Goal: Task Accomplishment & Management: Complete application form

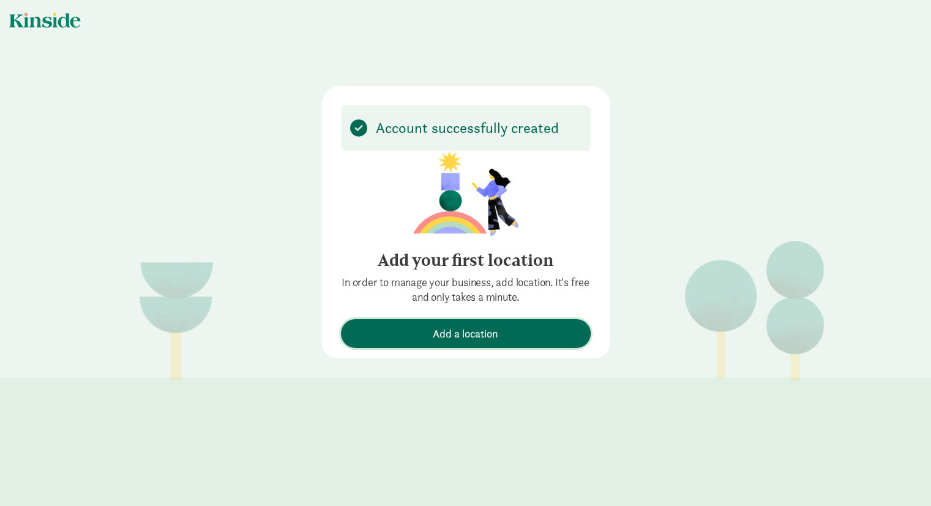
click at [463, 331] on span "Add a location" at bounding box center [465, 333] width 65 height 17
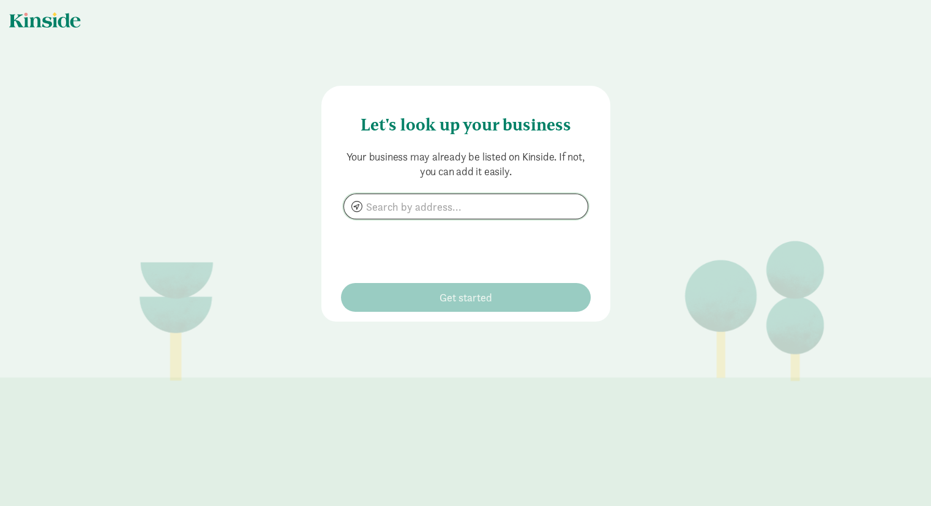
click at [363, 209] on input at bounding box center [466, 206] width 244 height 24
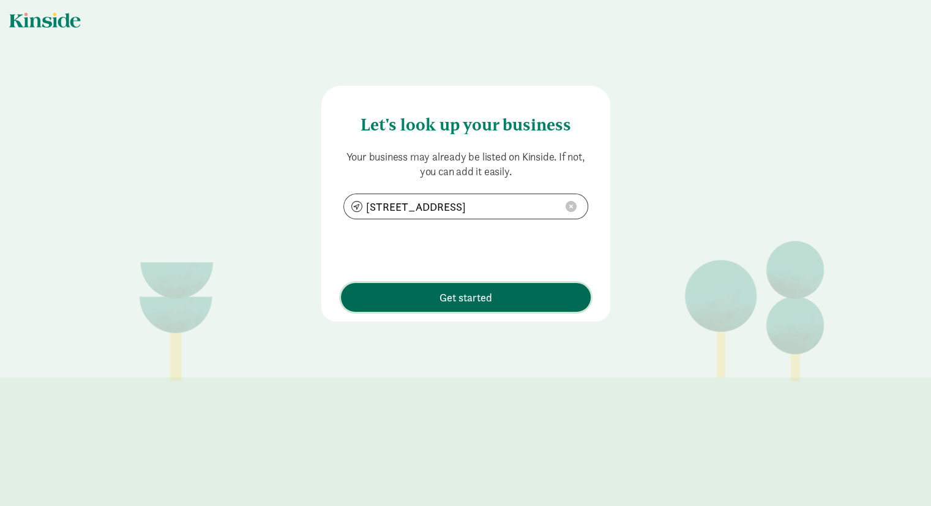
click at [445, 295] on span "Get started" at bounding box center [465, 297] width 53 height 17
type input "[STREET_ADDRESS]"
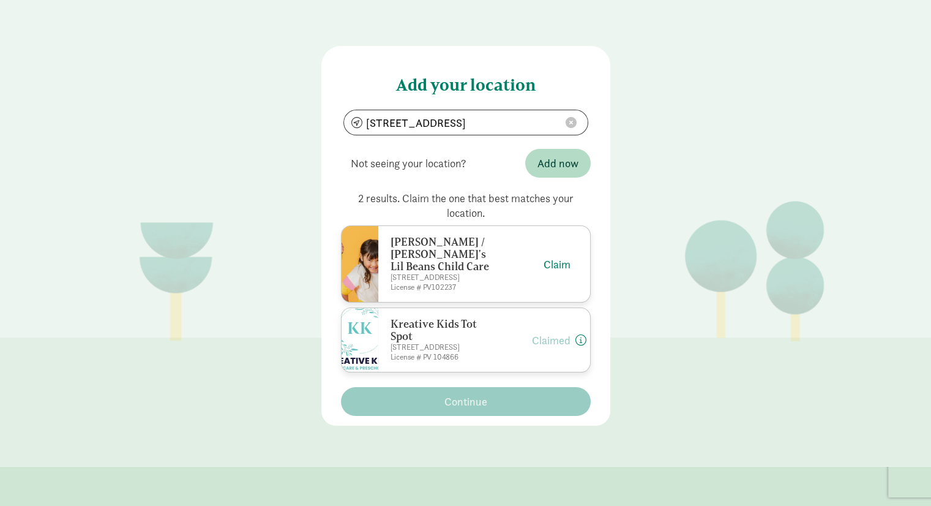
scroll to position [61, 0]
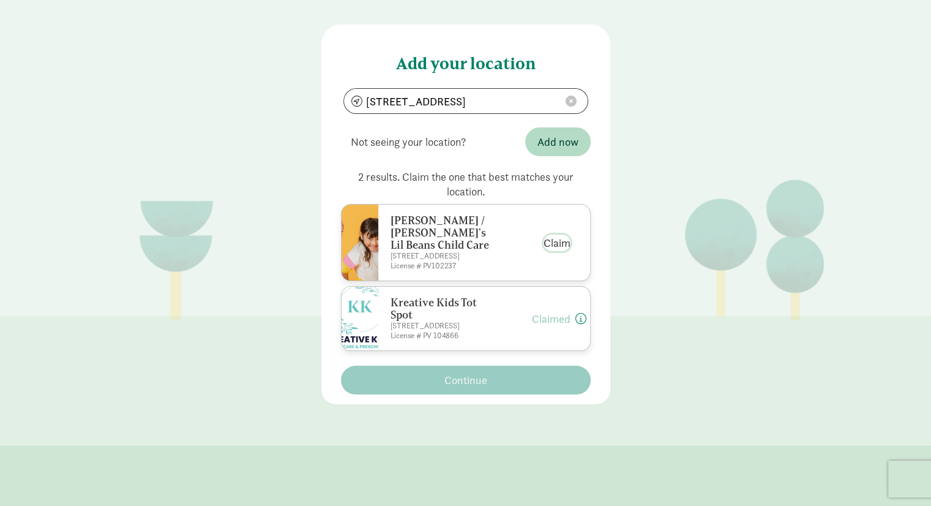
click at [554, 234] on button "Claim" at bounding box center [556, 242] width 27 height 17
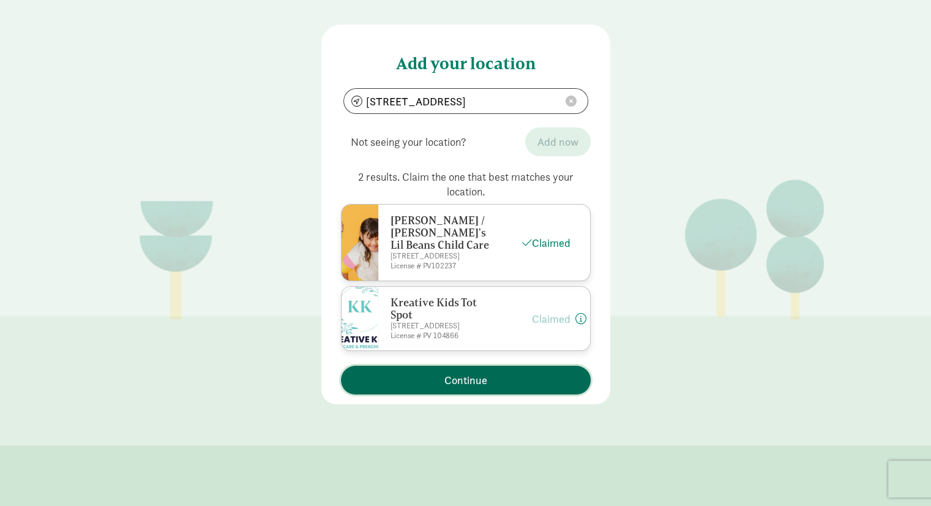
click at [461, 376] on span "Continue" at bounding box center [465, 380] width 43 height 17
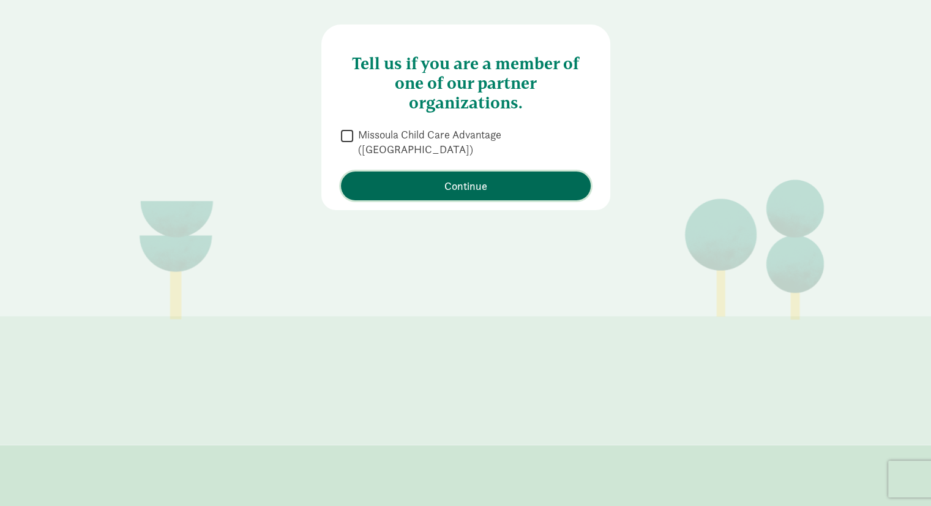
click at [455, 177] on span "Continue" at bounding box center [465, 185] width 43 height 17
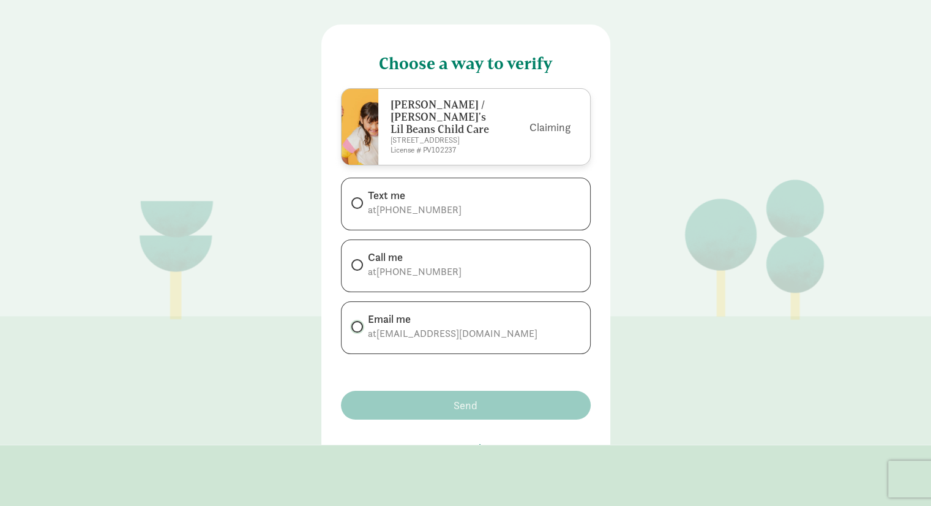
click at [351, 323] on input "Email me at [EMAIL_ADDRESS][DOMAIN_NAME]" at bounding box center [355, 327] width 8 height 8
radio input "true"
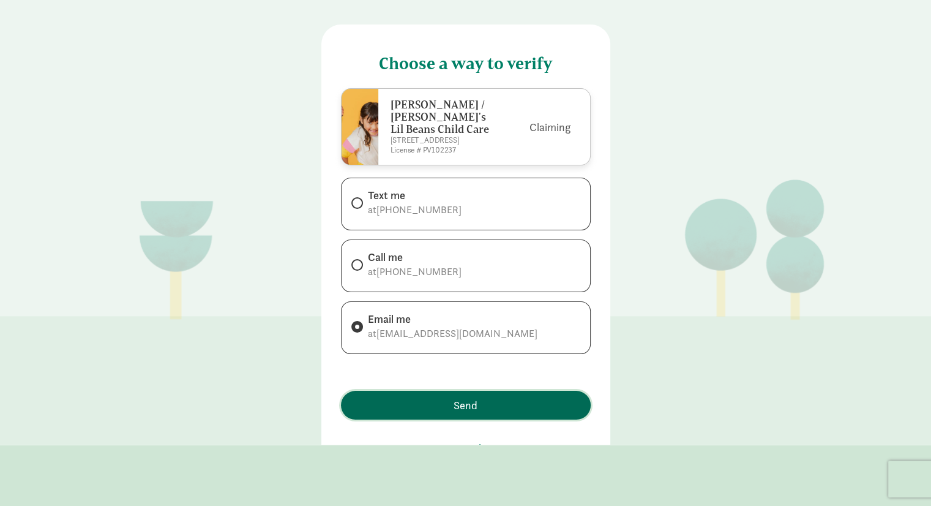
click at [448, 397] on span "Send" at bounding box center [465, 405] width 237 height 17
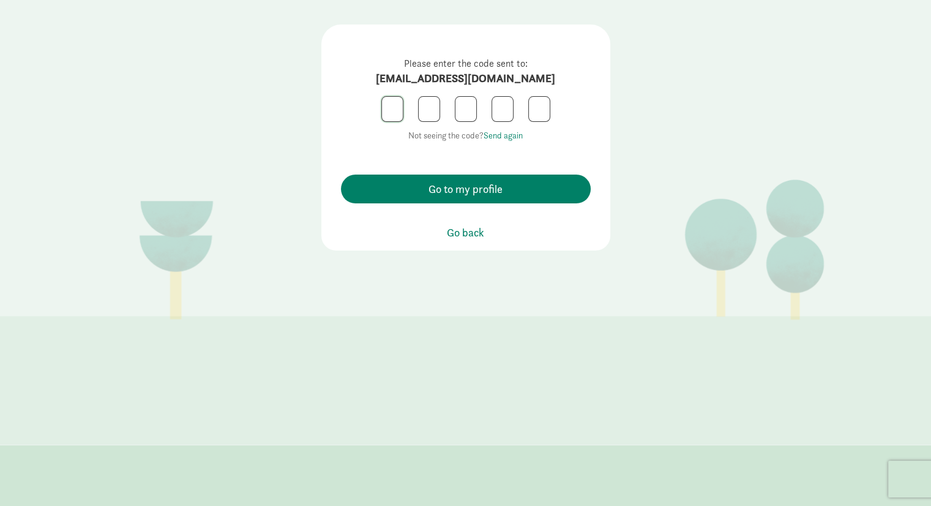
click at [382, 105] on input "text" at bounding box center [392, 109] width 21 height 24
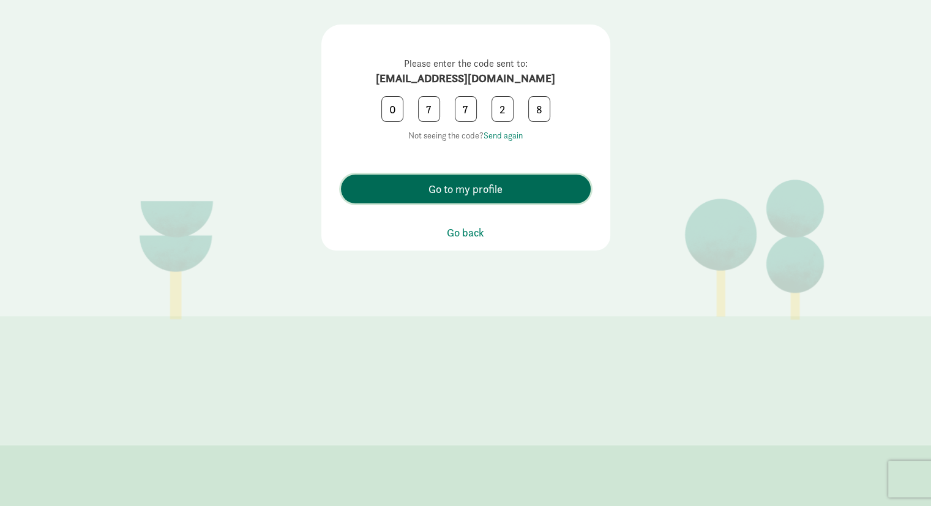
click at [430, 189] on span "Go to my profile" at bounding box center [465, 189] width 74 height 17
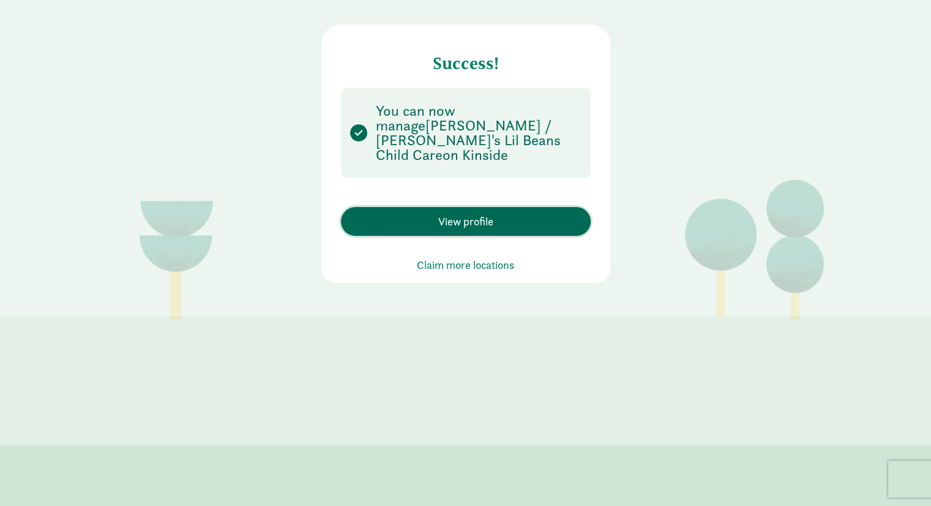
click at [443, 213] on span "View profile" at bounding box center [465, 221] width 55 height 17
